Goal: Navigation & Orientation: Find specific page/section

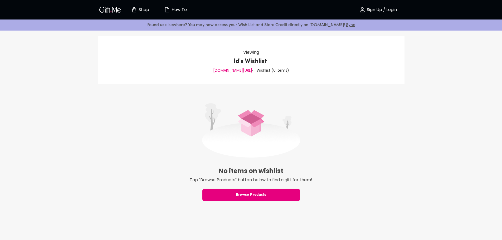
click at [386, 9] on p "Sign Up / Login" at bounding box center [381, 10] width 31 height 4
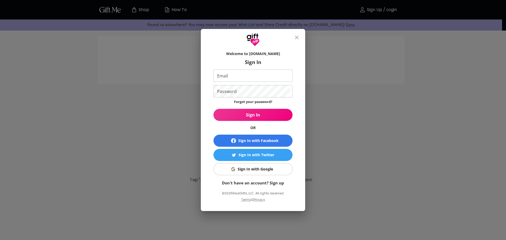
click at [268, 169] on div "Sign In with Google" at bounding box center [255, 169] width 35 height 6
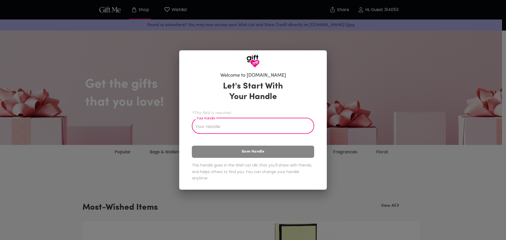
click at [227, 127] on input "Your Handle" at bounding box center [250, 126] width 117 height 15
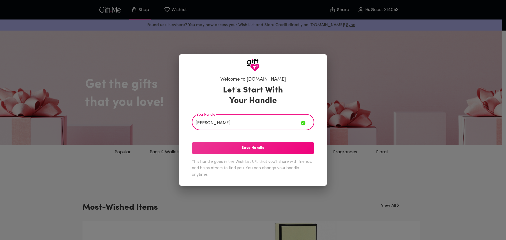
type input "[PERSON_NAME]"
click at [265, 146] on span "Save Handle" at bounding box center [253, 148] width 122 height 6
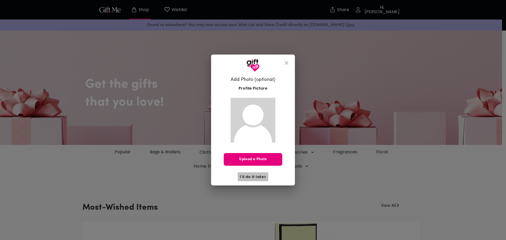
click at [257, 177] on span "I'll do it later" at bounding box center [253, 177] width 26 height 6
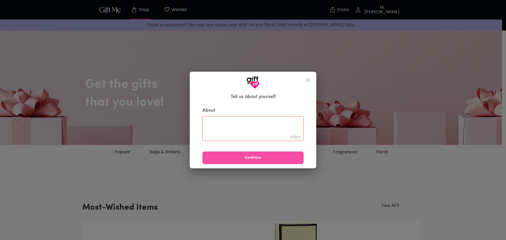
click at [256, 157] on span "Continue" at bounding box center [253, 158] width 101 height 6
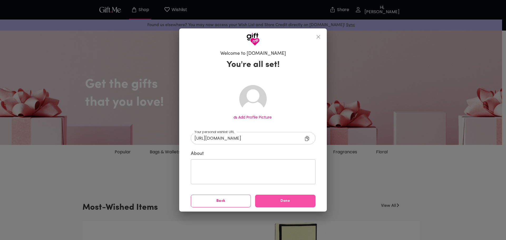
click at [281, 201] on span "Done" at bounding box center [285, 201] width 60 height 6
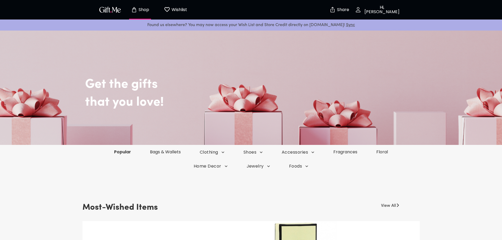
click at [129, 153] on link "Popular" at bounding box center [123, 152] width 36 height 6
